Goal: Unclear

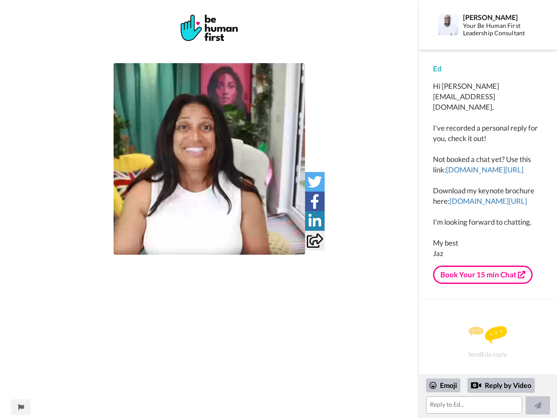
click at [209, 159] on img at bounding box center [209, 158] width 191 height 191
click at [314, 181] on icon at bounding box center [314, 181] width 14 height 14
click at [314, 201] on icon at bounding box center [314, 201] width 9 height 14
click at [314, 220] on icon at bounding box center [314, 221] width 13 height 14
click at [314, 240] on icon at bounding box center [315, 240] width 16 height 14
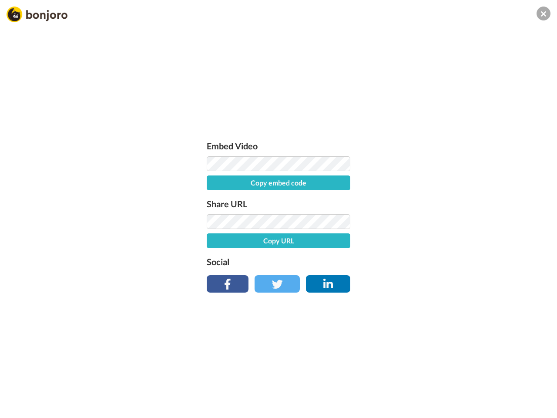
click at [20, 407] on div "Embed Video Copy embed code Share URL Copy URL Social" at bounding box center [278, 256] width 557 height 418
click at [488, 396] on div "Embed Video Copy embed code Share URL Copy URL Social" at bounding box center [278, 256] width 557 height 418
click at [443, 385] on div "Embed Video Copy embed code Share URL Copy URL Social" at bounding box center [278, 256] width 557 height 418
click at [501, 385] on div "Embed Video Copy embed code Share URL Copy URL Social" at bounding box center [278, 256] width 557 height 418
click at [538, 405] on div "Embed Video Copy embed code Share URL Copy URL Social" at bounding box center [278, 256] width 557 height 418
